Goal: Find specific page/section: Find specific page/section

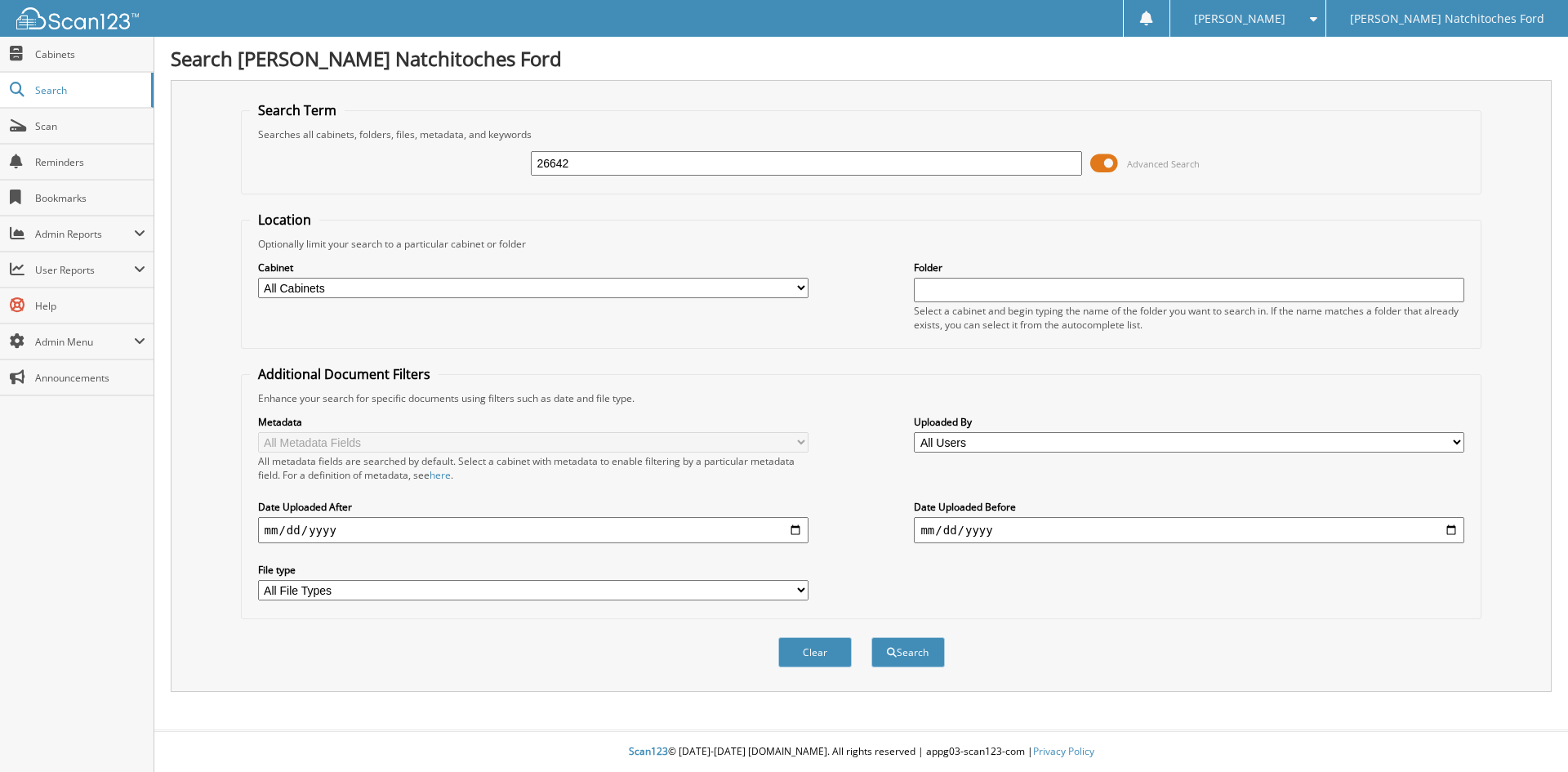
type input "26642"
click at [872, 637] on button "Search" at bounding box center [908, 652] width 74 height 31
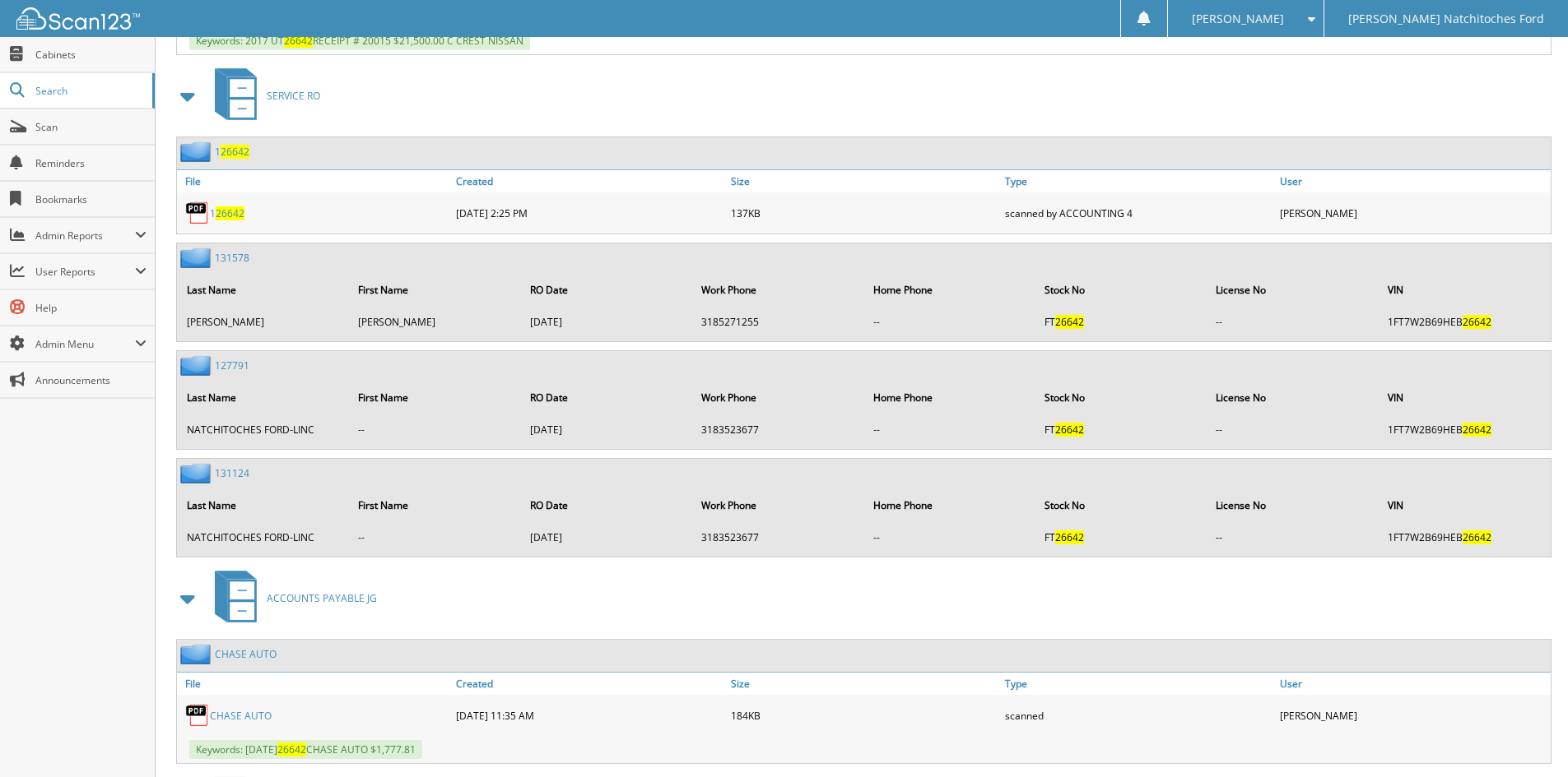
scroll to position [1604, 0]
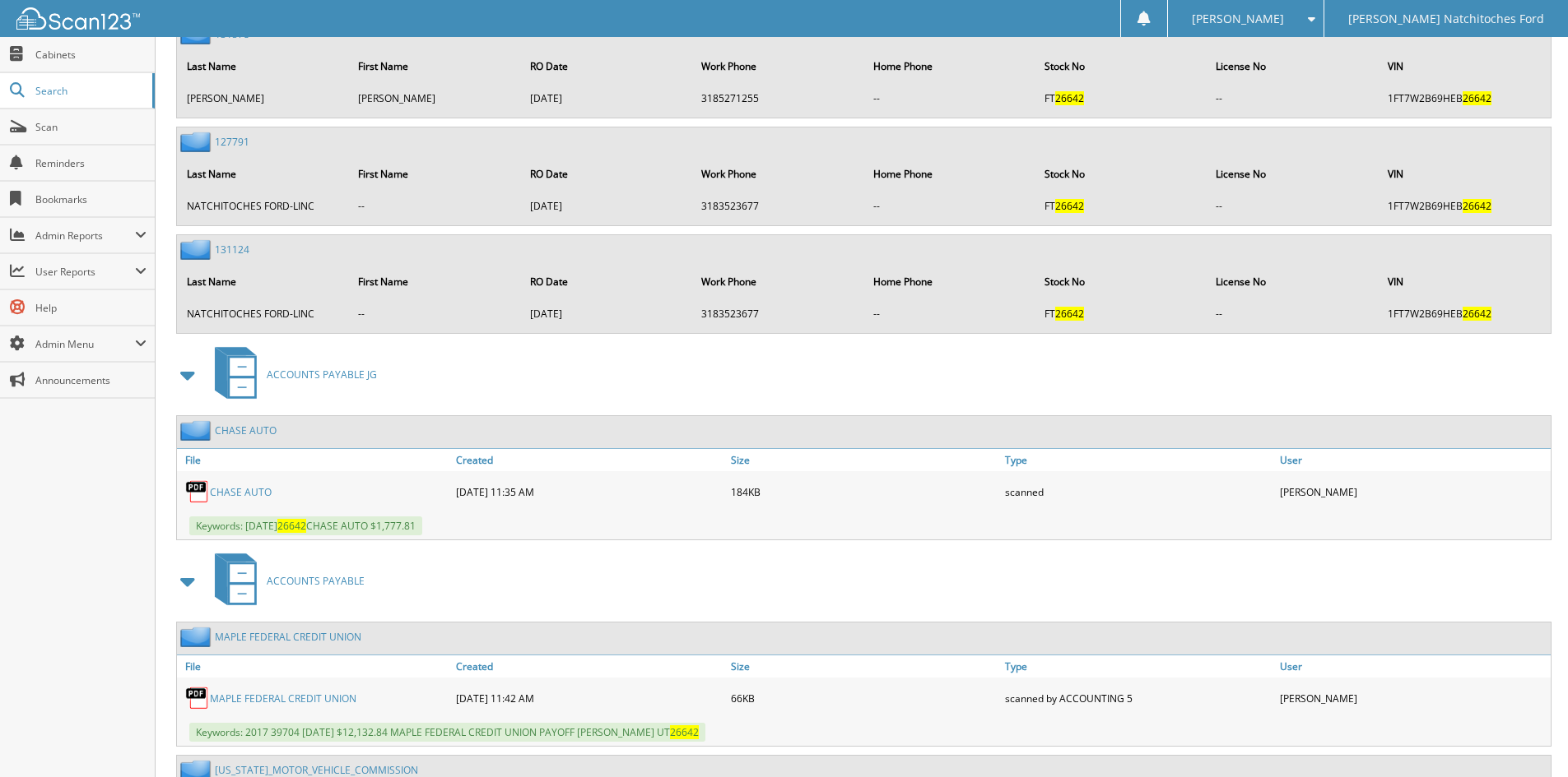
drag, startPoint x: 254, startPoint y: 490, endPoint x: 243, endPoint y: 491, distance: 11.0
click at [253, 491] on link "CHASE AUTO" at bounding box center [241, 492] width 62 height 14
